Goal: Task Accomplishment & Management: Manage account settings

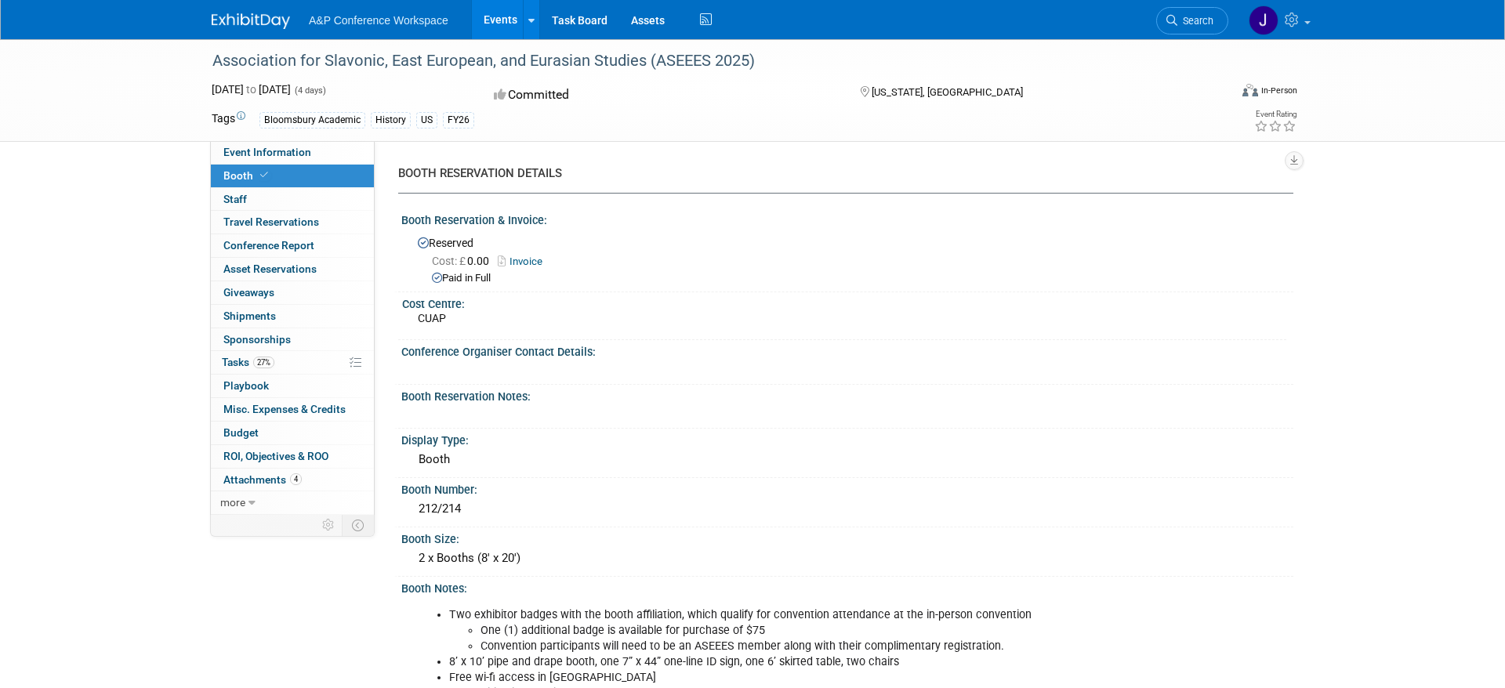
scroll to position [400, 0]
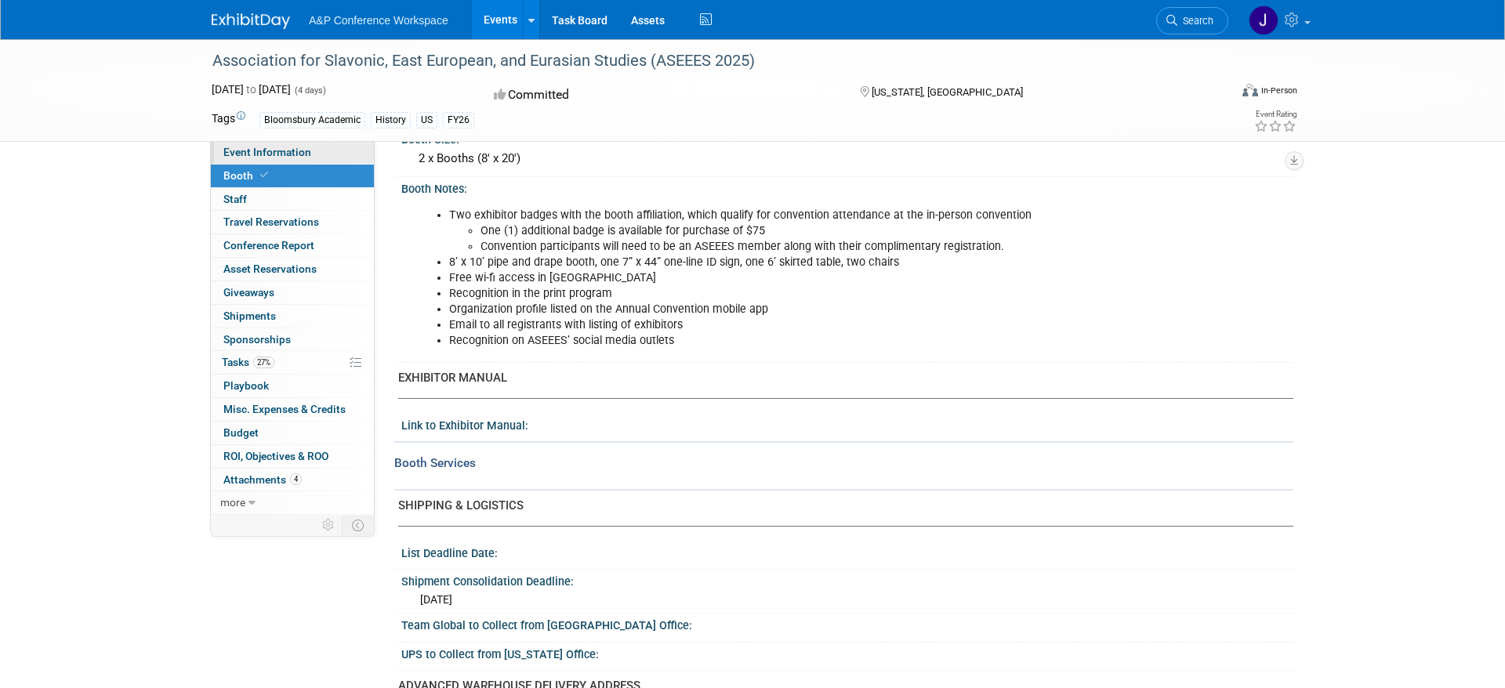
click at [303, 143] on link "Event Information" at bounding box center [292, 152] width 163 height 23
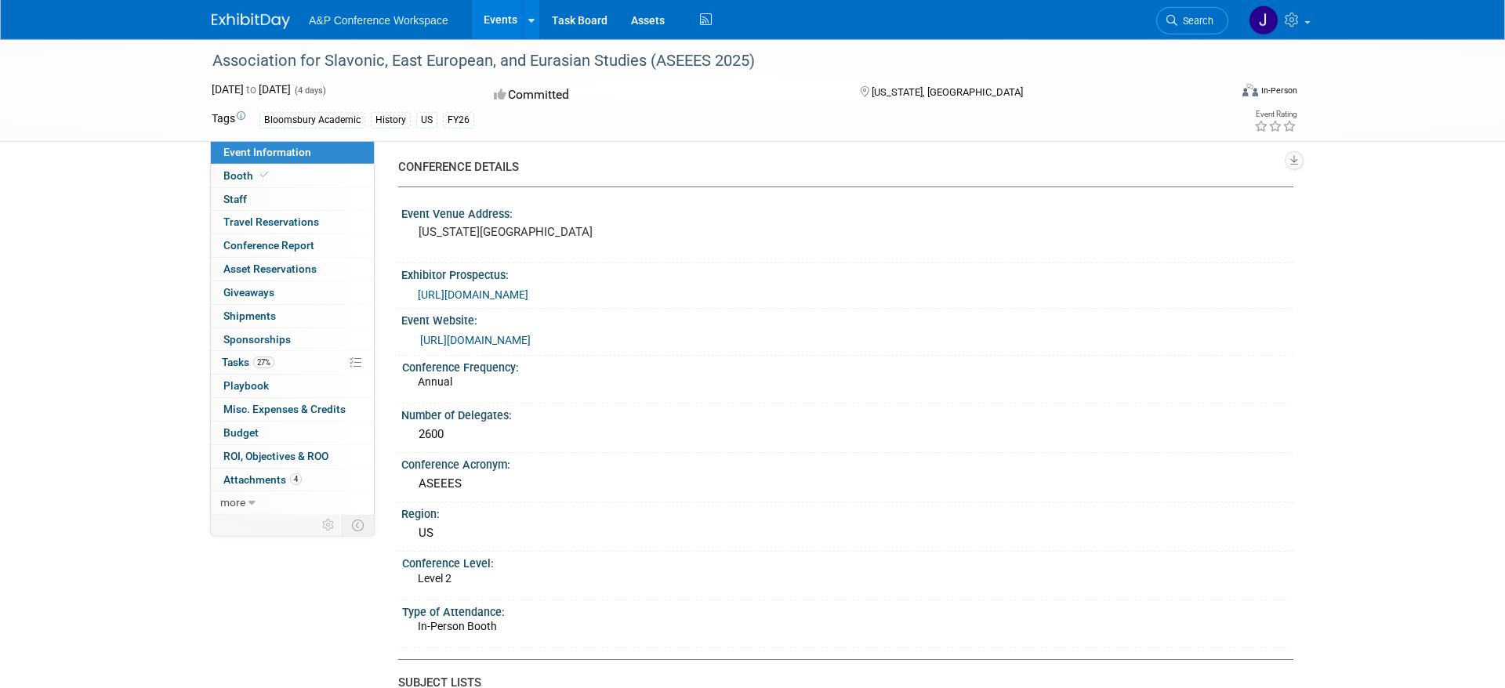
scroll to position [240, 0]
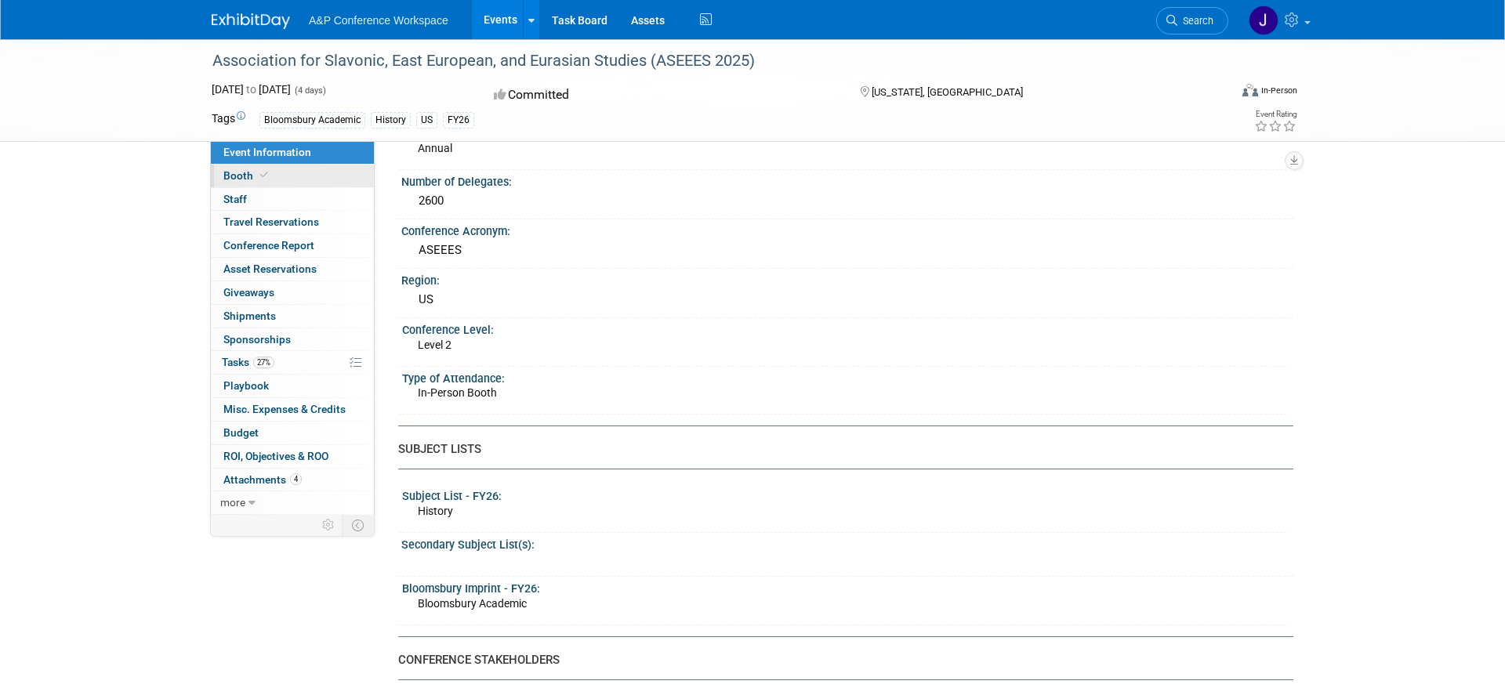
click at [291, 183] on link "Booth" at bounding box center [292, 176] width 163 height 23
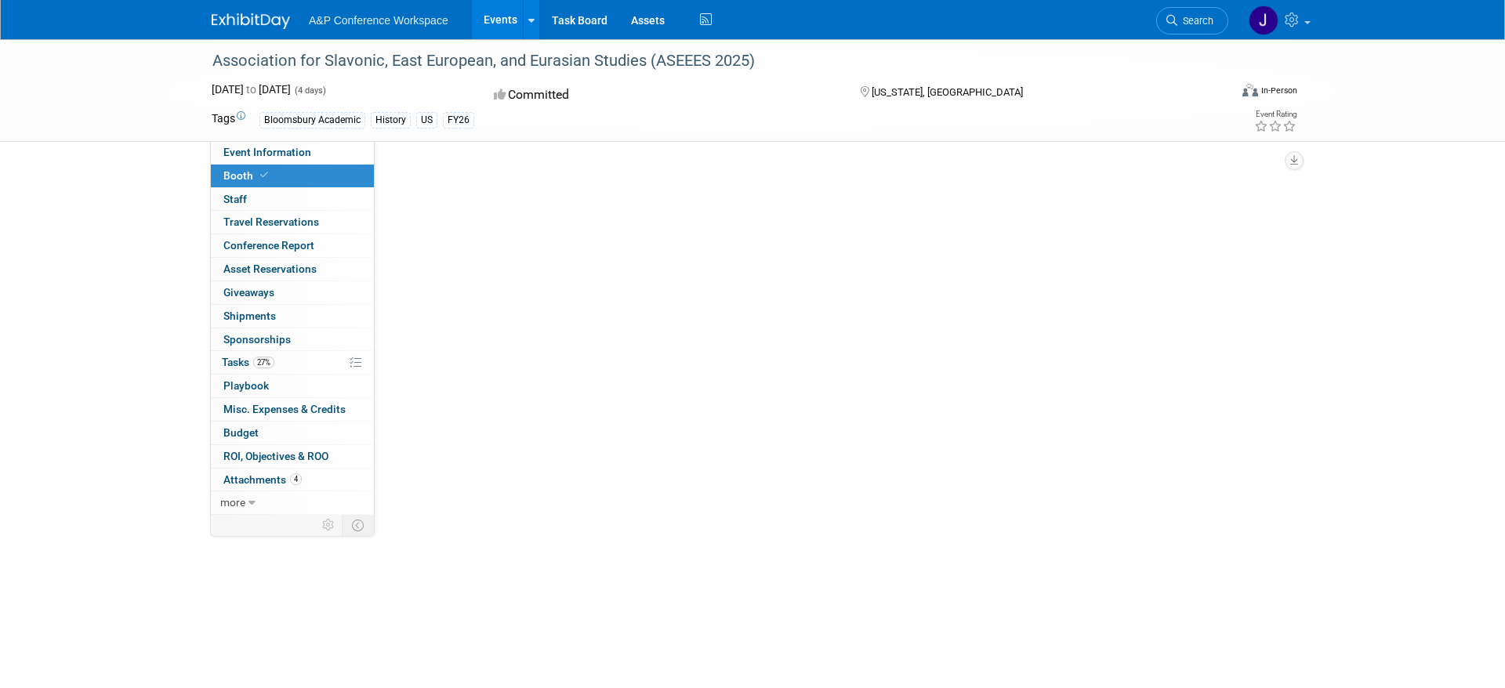
scroll to position [0, 0]
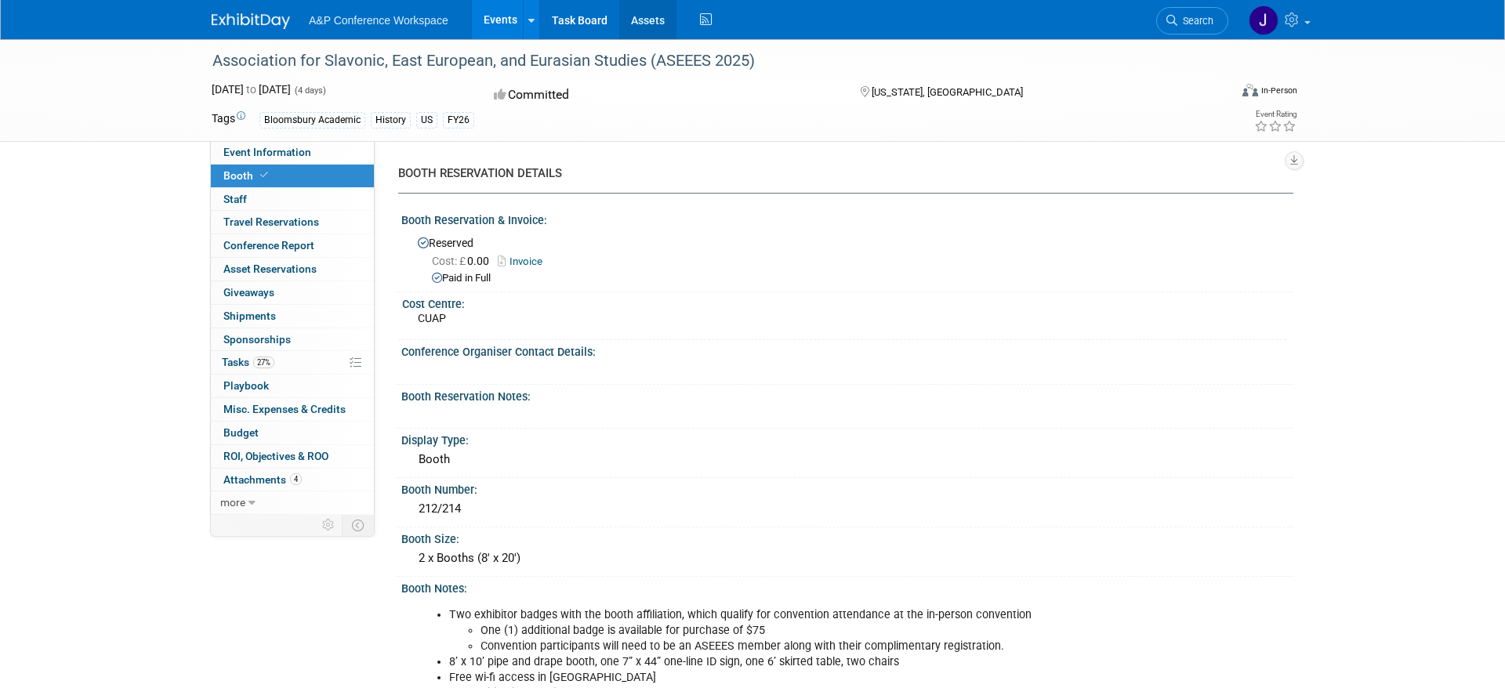
click at [651, 20] on link "Assets" at bounding box center [647, 19] width 57 height 39
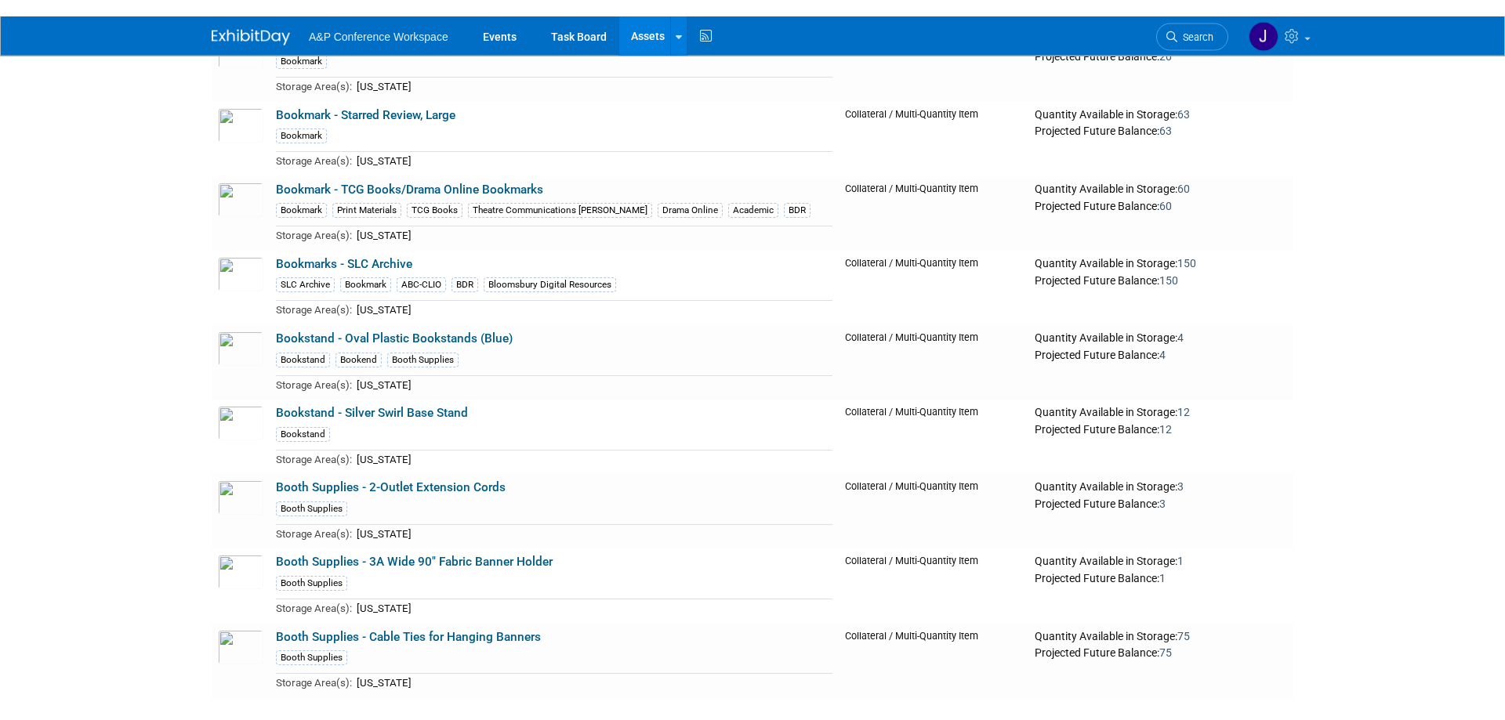
scroll to position [21810, 0]
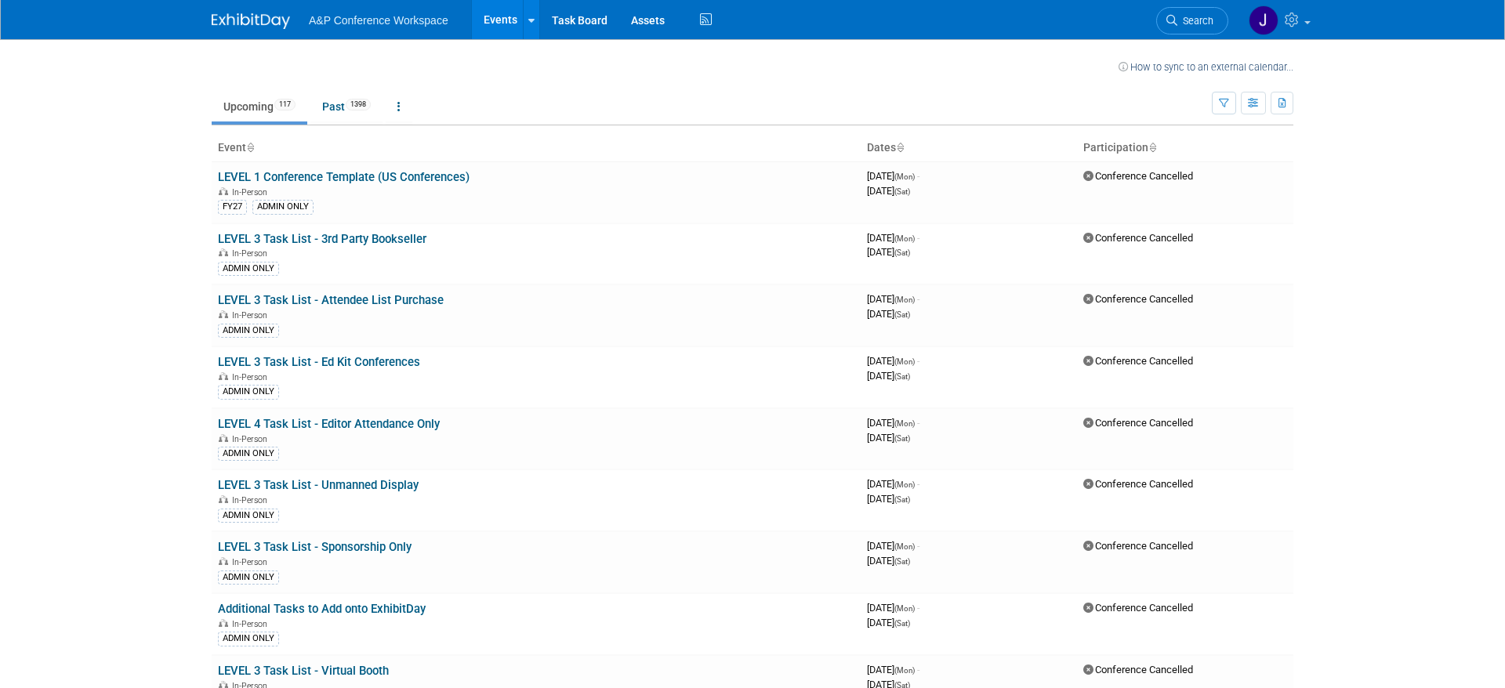
scroll to position [4446, 0]
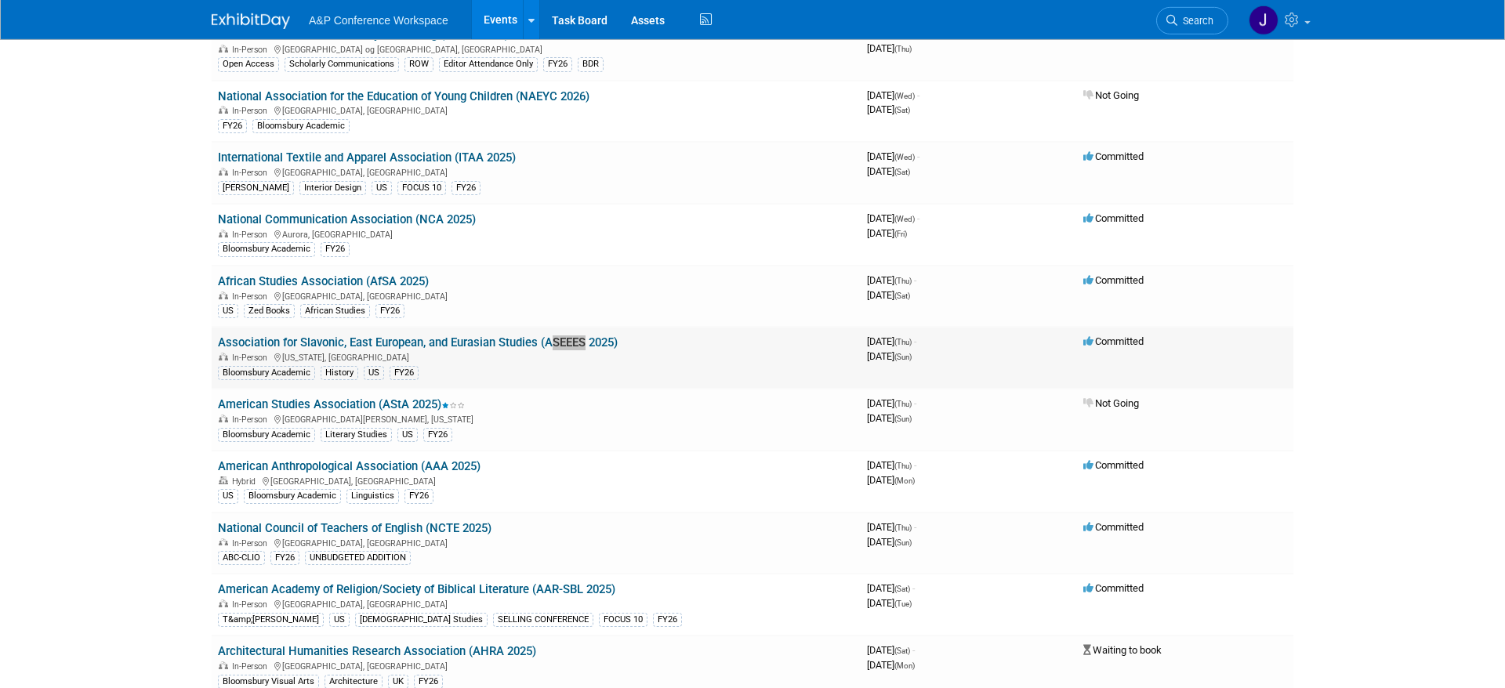
click at [438, 341] on link "Association for Slavonic, East European, and Eurasian Studies (ASEEES 2025)" at bounding box center [418, 343] width 400 height 14
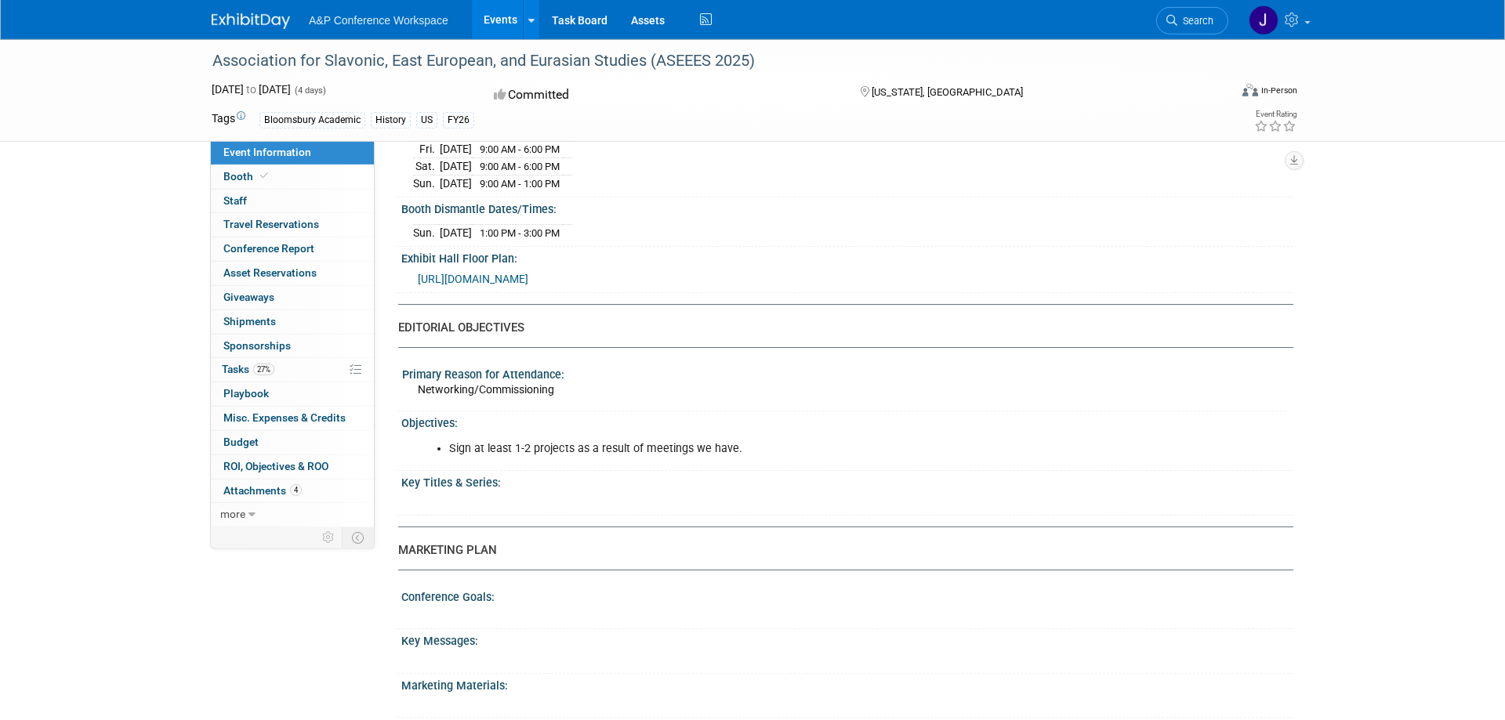
scroll to position [1439, 0]
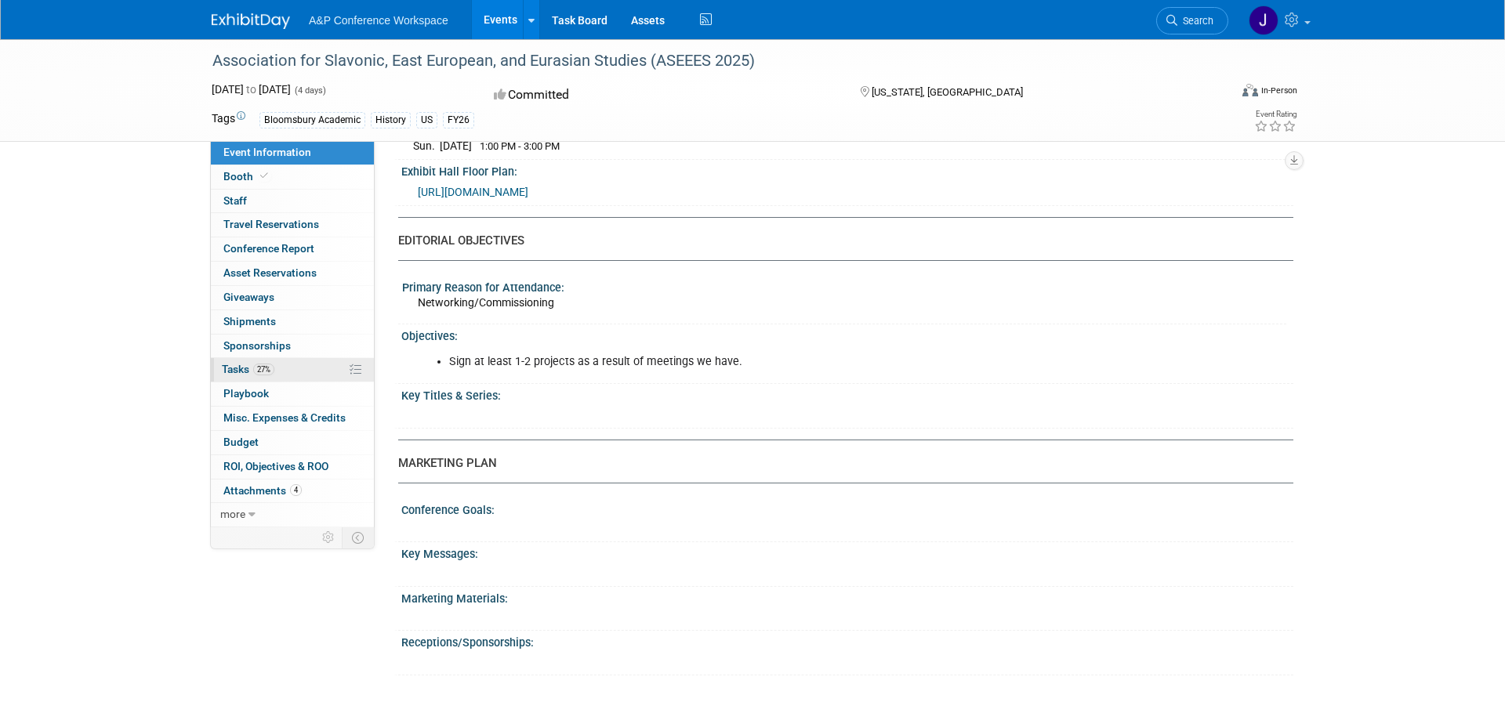
click at [286, 365] on link "27% Tasks 27%" at bounding box center [292, 370] width 163 height 24
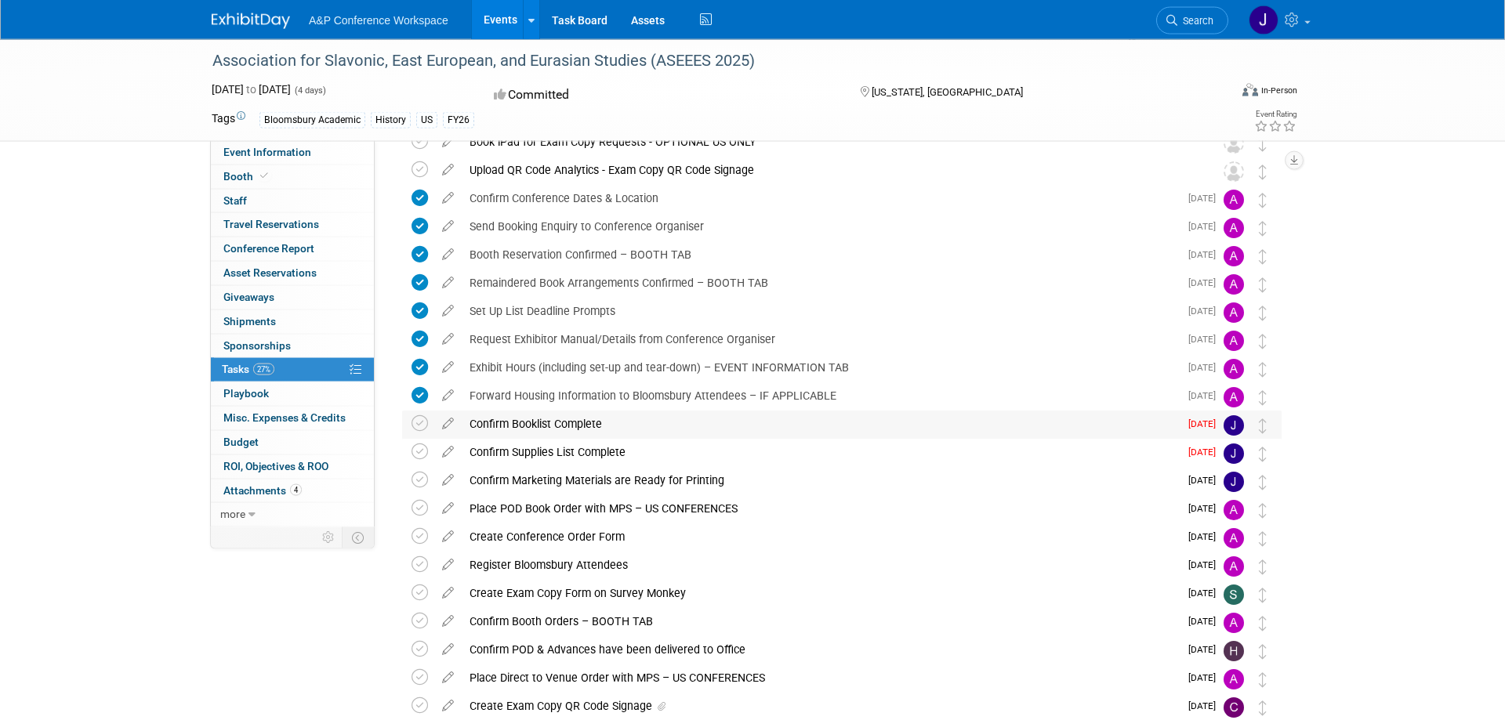
scroll to position [160, 0]
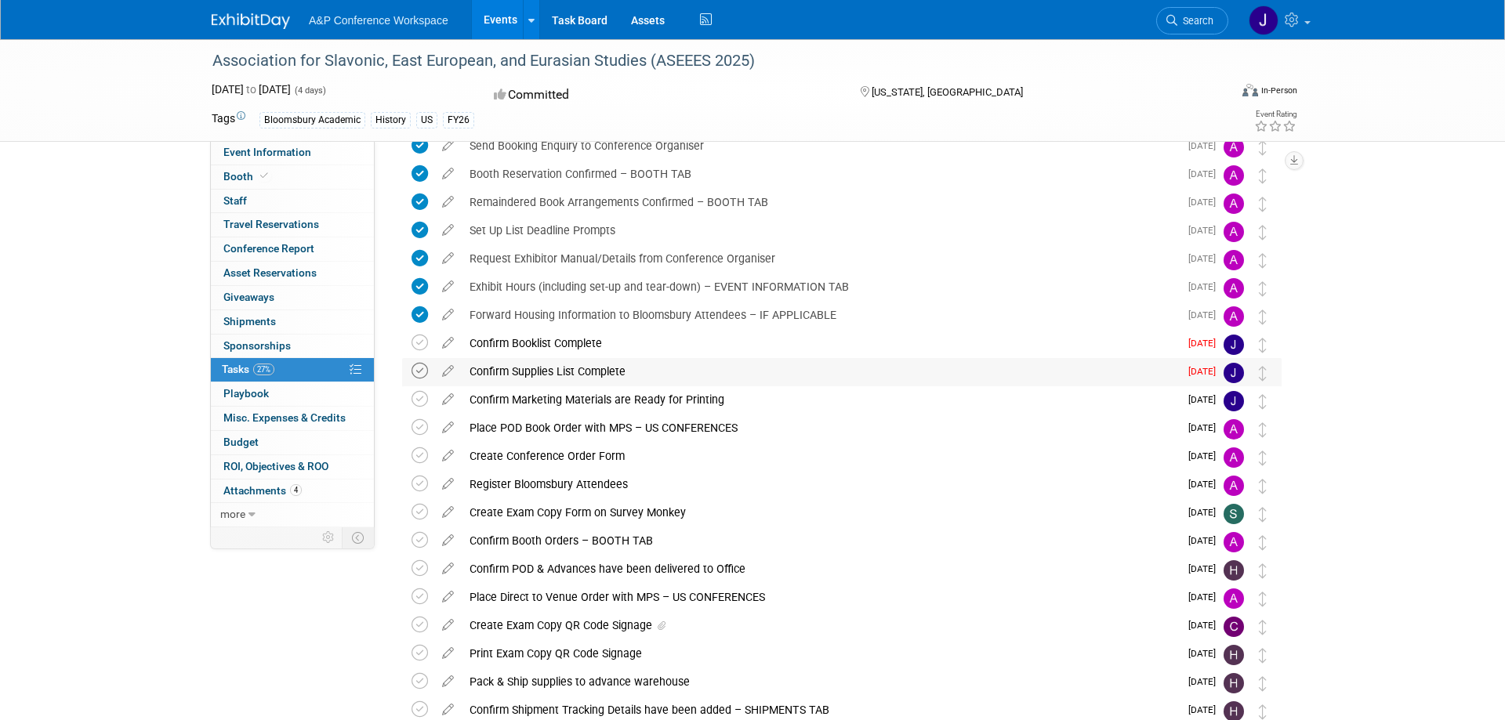
click at [422, 374] on icon at bounding box center [420, 371] width 16 height 16
click at [1305, 20] on link at bounding box center [1278, 19] width 77 height 39
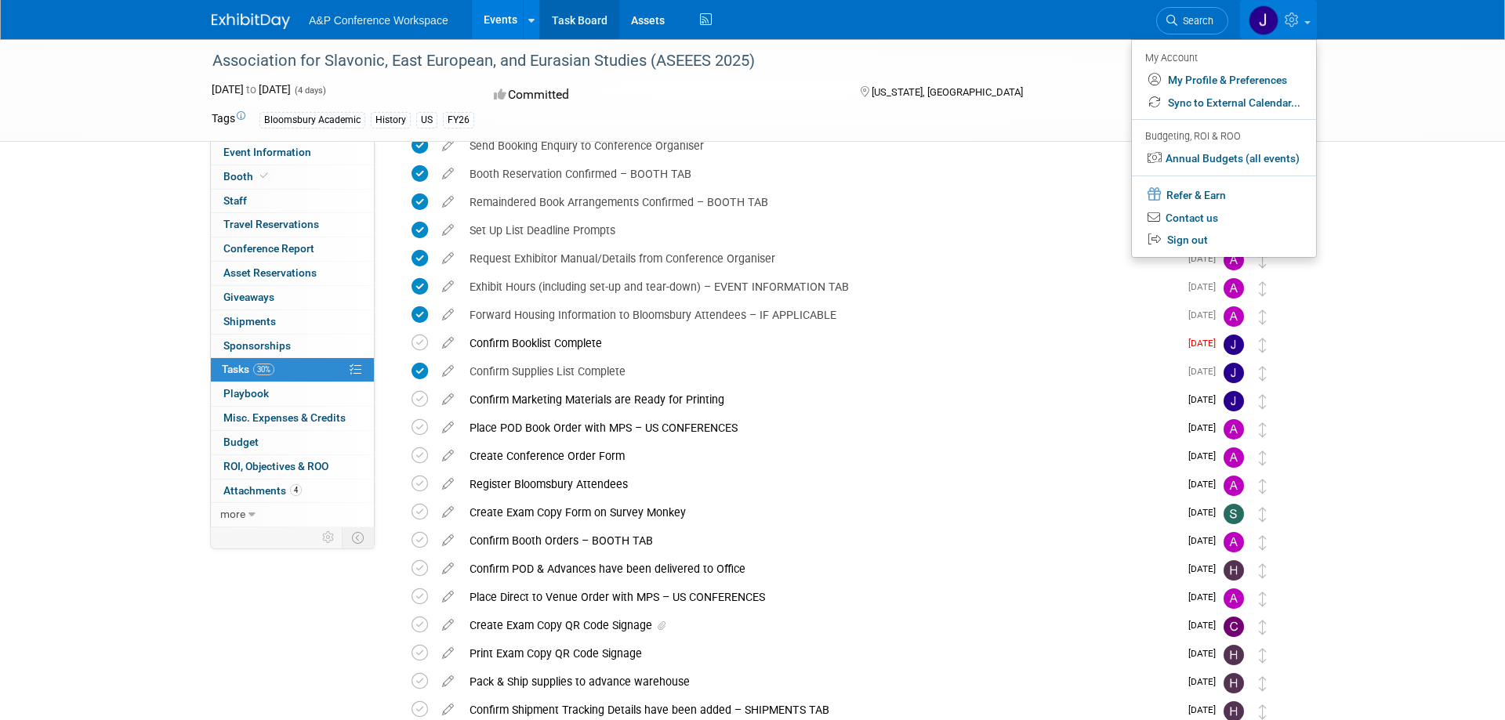
click at [567, 13] on link "Task Board" at bounding box center [579, 19] width 79 height 39
